Goal: Task Accomplishment & Management: Manage account settings

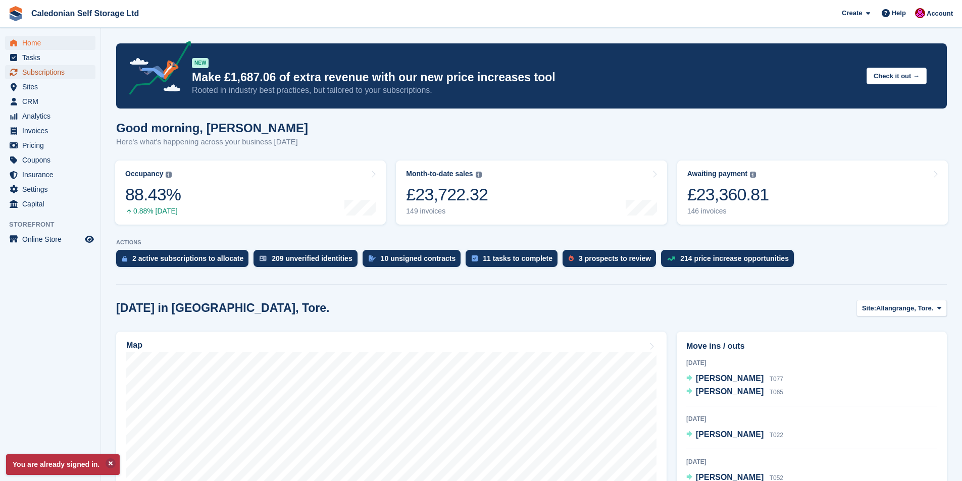
click at [50, 69] on span "Subscriptions" at bounding box center [52, 72] width 61 height 14
